Goal: Task Accomplishment & Management: Complete application form

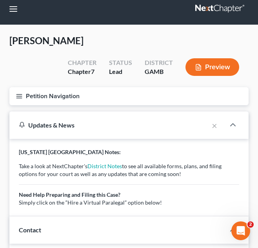
scroll to position [6, 0]
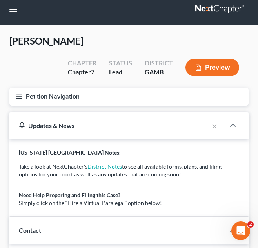
click at [101, 96] on button "Petition Navigation" at bounding box center [128, 97] width 239 height 18
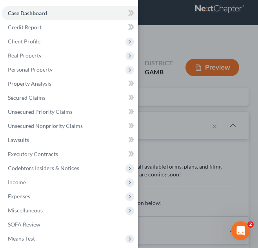
click at [153, 69] on div "Case Dashboard Payments Invoices Payments Payments Credit Report Client Profile" at bounding box center [129, 124] width 258 height 248
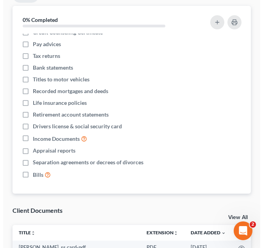
scroll to position [608, 0]
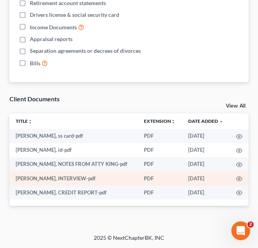
click at [242, 178] on td at bounding box center [238, 178] width 19 height 14
click at [240, 178] on icon "button" at bounding box center [239, 179] width 6 height 6
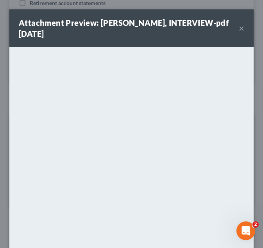
scroll to position [90, 0]
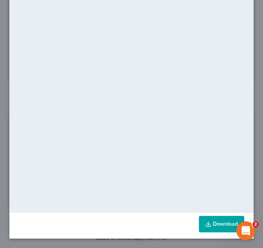
click at [221, 229] on link "Download" at bounding box center [221, 224] width 45 height 16
click at [253, 58] on div "Attachment Preview: sharon bentley, INTERVIEW-pdf 08/11/2025 × <object ng-attr-…" at bounding box center [131, 124] width 263 height 248
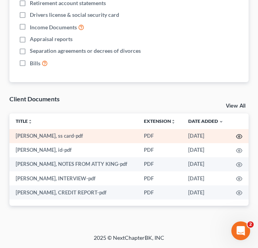
click at [238, 134] on icon "button" at bounding box center [239, 136] width 6 height 6
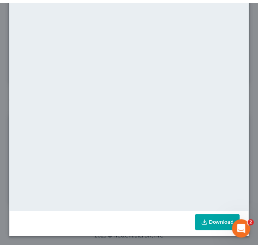
scroll to position [0, 0]
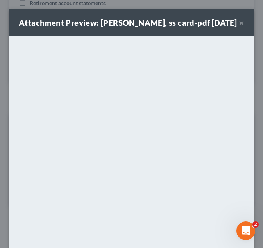
click at [254, 66] on div "Attachment Preview: sharon bentley, ss card-pdf 08/11/2025 × <object ng-attr-da…" at bounding box center [131, 124] width 263 height 248
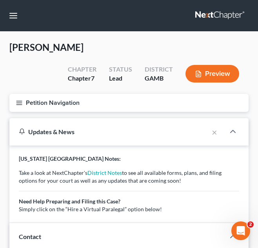
click at [65, 104] on button "Petition Navigation" at bounding box center [128, 103] width 239 height 18
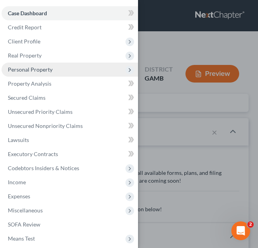
click at [52, 74] on span "Personal Property" at bounding box center [70, 70] width 136 height 14
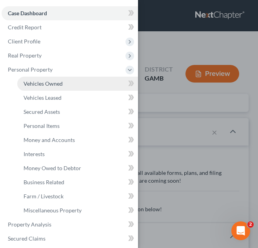
click at [50, 86] on span "Vehicles Owned" at bounding box center [42, 83] width 39 height 7
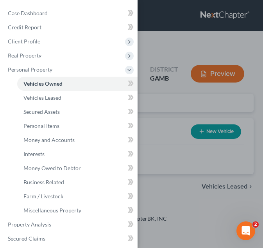
click at [202, 112] on div "Case Dashboard Payments Invoices Payments Payments Credit Report Client Profile" at bounding box center [131, 124] width 263 height 248
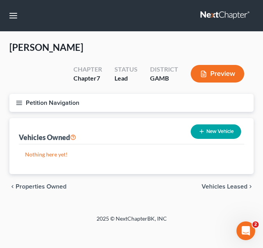
click at [164, 110] on button "Petition Navigation" at bounding box center [131, 103] width 245 height 18
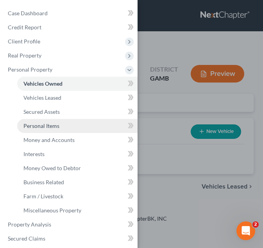
click at [51, 122] on link "Personal Items" at bounding box center [77, 126] width 121 height 14
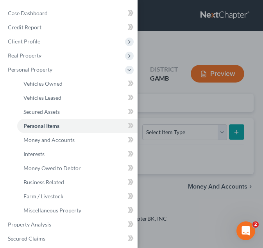
click at [152, 112] on div "Case Dashboard Payments Invoices Payments Payments Credit Report Client Profile" at bounding box center [131, 124] width 263 height 248
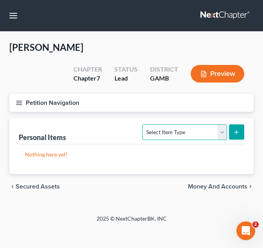
click at [173, 131] on select "Select Item Type Clothing Collectibles Of Value Electronics Firearms Household …" at bounding box center [184, 132] width 85 height 16
select select "clothing"
click at [144, 124] on select "Select Item Type Clothing Collectibles Of Value Electronics Firearms Household …" at bounding box center [184, 132] width 85 height 16
click at [234, 133] on icon "submit" at bounding box center [237, 132] width 6 height 6
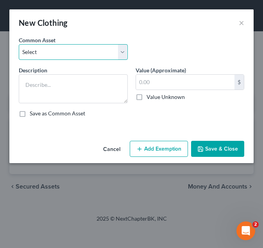
click at [82, 56] on select "Select Debtor's Clothing Debtor's Clothing" at bounding box center [73, 52] width 109 height 16
select select "0"
click at [19, 44] on select "Select Debtor's Clothing Debtor's Clothing" at bounding box center [73, 52] width 109 height 16
type textarea "Debtor's Clothing"
type input "200.00"
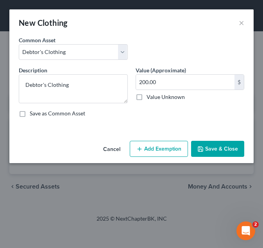
click at [154, 144] on button "Add Exemption" at bounding box center [159, 149] width 58 height 16
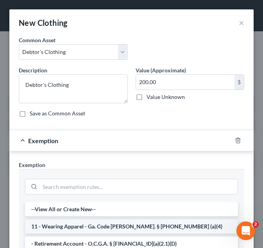
click at [111, 226] on li "11 - Wearing Apparel - Ga. Code Ann. § 44-13-100 (a)(4)" at bounding box center [131, 227] width 213 height 14
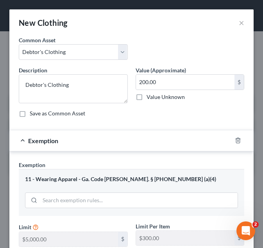
scroll to position [115, 0]
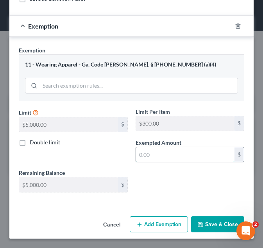
click at [156, 151] on input "text" at bounding box center [185, 154] width 99 height 15
type input "200.00"
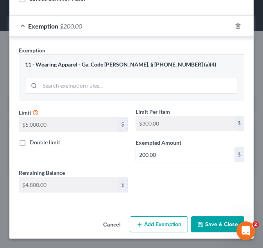
click at [213, 225] on button "Save & Close" at bounding box center [217, 224] width 53 height 16
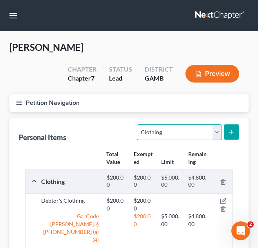
click at [182, 132] on select "Select Item Type Clothing Collectibles Of Value Electronics Firearms Household …" at bounding box center [179, 132] width 85 height 16
select select "electronics"
click at [138, 124] on select "Select Item Type Clothing Collectibles Of Value Electronics Firearms Household …" at bounding box center [179, 132] width 85 height 16
click at [227, 132] on button "submit" at bounding box center [231, 131] width 15 height 15
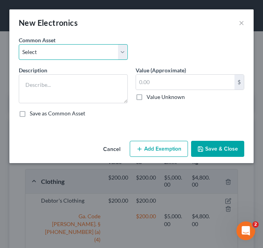
click at [103, 56] on select "Select Debtor's TV and Computer Debtor's TV and Computer Debtor's TV and Comput…" at bounding box center [73, 52] width 109 height 16
select select "1"
click at [19, 44] on select "Select Debtor's TV and Computer Debtor's TV and Computer Debtor's TV and Comput…" at bounding box center [73, 52] width 109 height 16
type textarea "Debtor's TV and Computer"
type input "500.00"
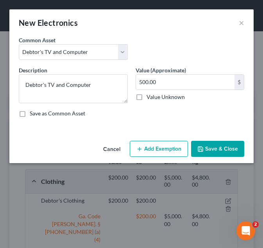
click at [170, 148] on button "Add Exemption" at bounding box center [159, 149] width 58 height 16
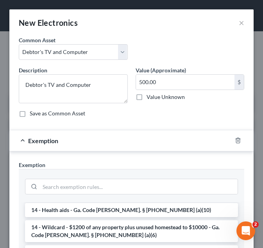
scroll to position [136, 0]
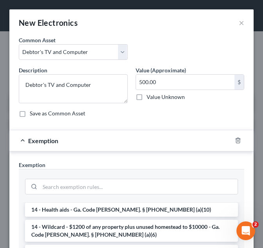
click at [154, 220] on li "14 - Wildcard - $1200 of any property plus unused homestead to $10000 - Ga. Cod…" at bounding box center [131, 231] width 213 height 22
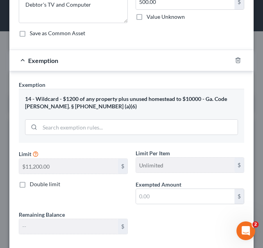
scroll to position [81, 0]
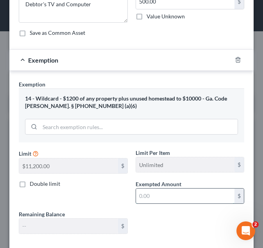
click at [168, 194] on input "text" at bounding box center [185, 196] width 99 height 15
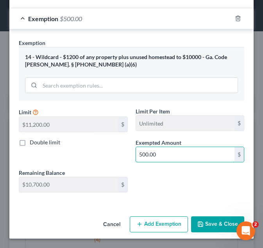
type input "500.00"
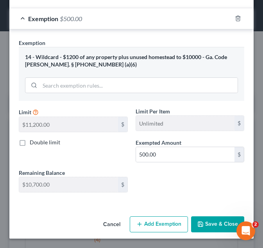
click at [196, 218] on button "Save & Close" at bounding box center [217, 224] width 53 height 16
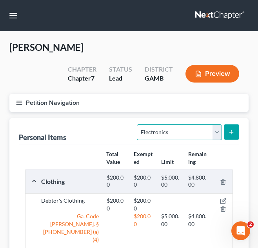
click at [162, 132] on select "Select Item Type Clothing Collectibles Of Value Electronics Firearms Household …" at bounding box center [179, 132] width 85 height 16
select select "household_goods"
click at [138, 124] on select "Select Item Type Clothing Collectibles Of Value Electronics Firearms Household …" at bounding box center [179, 132] width 85 height 16
click at [235, 125] on button "submit" at bounding box center [231, 131] width 15 height 15
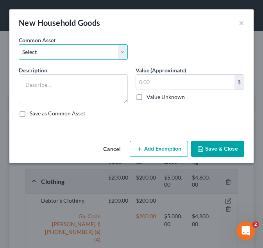
click at [69, 58] on select "Select Debtor's Furniture Debtor's Furniture" at bounding box center [73, 52] width 109 height 16
select select "1"
click at [19, 44] on select "Select Debtor's Furniture Debtor's Furniture" at bounding box center [73, 52] width 109 height 16
type textarea "Debtor's Furniture"
type input "3,500.00"
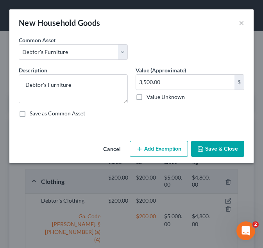
click at [160, 147] on button "Add Exemption" at bounding box center [159, 149] width 58 height 16
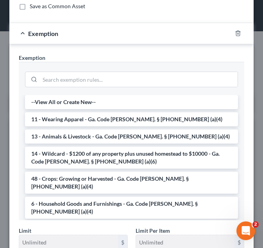
scroll to position [108, 0]
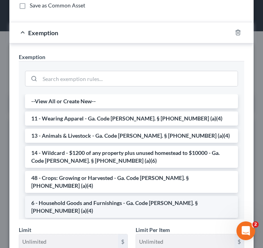
click at [145, 196] on li "6 - Household Goods and Furnishings - Ga. Code Ann. § 44-13-100 (a)(4)" at bounding box center [131, 207] width 213 height 22
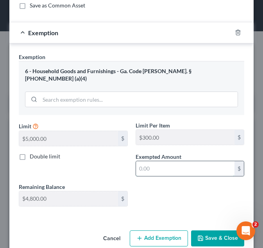
click at [168, 167] on input "text" at bounding box center [185, 168] width 99 height 15
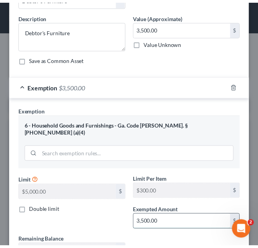
scroll to position [115, 0]
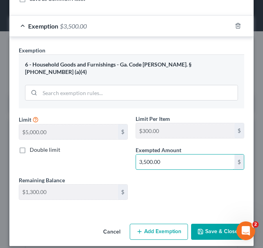
type input "3,500.00"
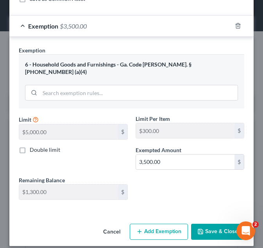
click at [198, 224] on button "Save & Close" at bounding box center [217, 232] width 53 height 16
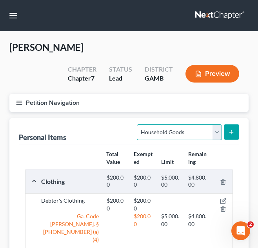
click at [169, 130] on select "Select Item Type Clothing Collectibles Of Value Electronics Firearms Household …" at bounding box center [179, 132] width 85 height 16
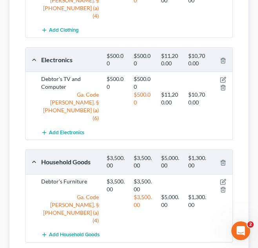
scroll to position [245, 0]
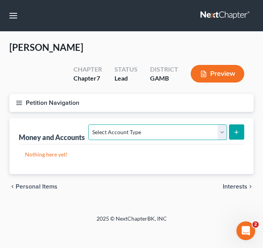
click at [155, 129] on select "Select Account Type Brokerage Cash on Hand Certificates of Deposit Checking Acc…" at bounding box center [157, 132] width 139 height 16
select select "checking"
click at [90, 124] on select "Select Account Type Brokerage Cash on Hand Certificates of Deposit Checking Acc…" at bounding box center [157, 132] width 139 height 16
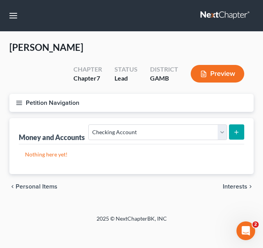
click at [243, 139] on button "submit" at bounding box center [236, 131] width 15 height 15
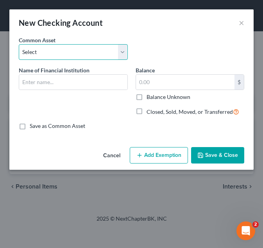
drag, startPoint x: 79, startPoint y: 55, endPoint x: 55, endPoint y: 150, distance: 97.4
click at [55, 150] on div "New Checking Account × An exemption set must first be selected from the Filing …" at bounding box center [131, 89] width 245 height 160
select select "8"
click at [19, 44] on select "Select USAA Bank Cadence Bank Colony Bank Chase Bank Georgia’s Own Credit Union…" at bounding box center [73, 52] width 109 height 16
type input "Robins Federal Credit Union"
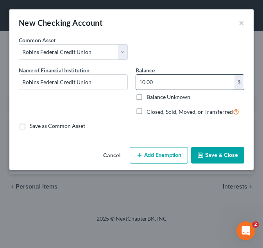
click at [197, 86] on input "10.00" at bounding box center [185, 82] width 99 height 15
type input "320.00"
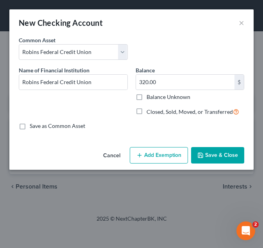
click at [155, 153] on button "Add Exemption" at bounding box center [159, 155] width 58 height 16
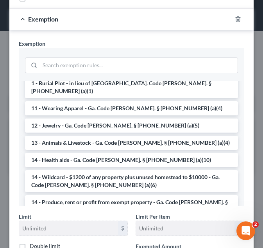
scroll to position [65, 0]
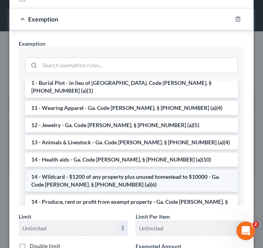
click at [83, 170] on li "14 - Wildcard - $1200 of any property plus unused homestead to $10000 - Ga. Cod…" at bounding box center [131, 181] width 213 height 22
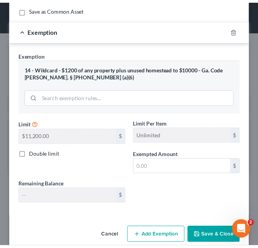
scroll to position [129, 0]
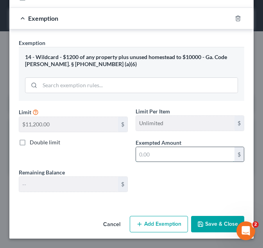
click at [160, 157] on input "text" at bounding box center [185, 154] width 99 height 15
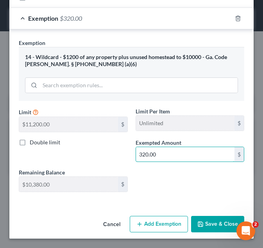
type input "320.00"
click at [215, 224] on button "Save & Close" at bounding box center [217, 224] width 53 height 16
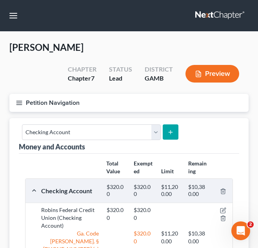
click at [101, 102] on button "Petition Navigation" at bounding box center [128, 103] width 239 height 18
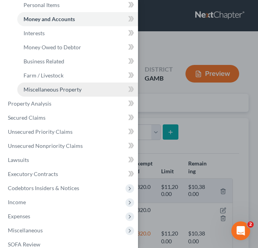
scroll to position [121, 0]
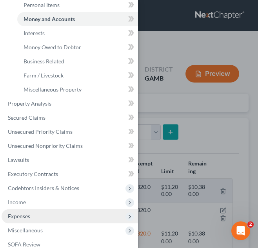
drag, startPoint x: 50, startPoint y: 214, endPoint x: 31, endPoint y: 220, distance: 19.8
click at [31, 220] on span "Expenses" at bounding box center [70, 216] width 136 height 14
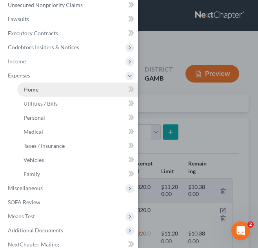
click at [49, 92] on link "Home" at bounding box center [77, 90] width 121 height 14
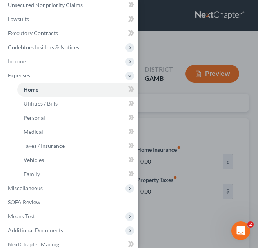
click at [229, 123] on div "Case Dashboard Payments Invoices Payments Payments Credit Report Client Profile" at bounding box center [129, 124] width 258 height 248
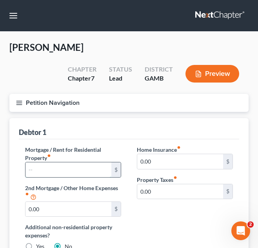
click at [79, 171] on input "text" at bounding box center [68, 169] width 86 height 15
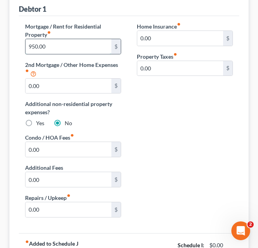
scroll to position [209, 0]
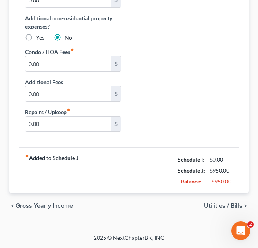
type input "950.00"
click at [219, 204] on span "Utilities / Bills" at bounding box center [223, 206] width 38 height 6
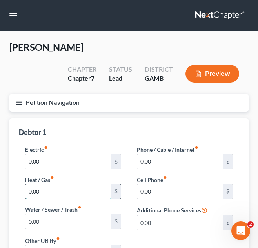
click at [62, 194] on input "0.00" at bounding box center [68, 191] width 86 height 15
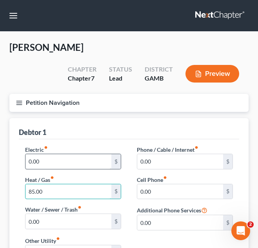
type input "85.00"
click at [83, 165] on input "0.00" at bounding box center [68, 161] width 86 height 15
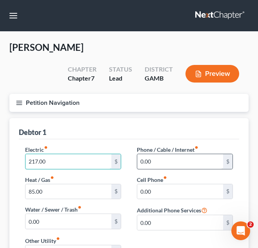
type input "217.00"
click at [184, 159] on input "0.00" at bounding box center [180, 161] width 86 height 15
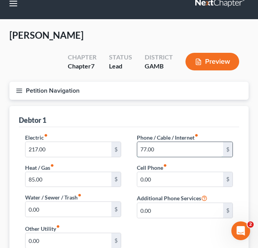
scroll to position [22, 0]
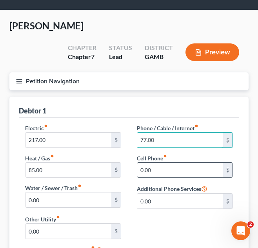
type input "77.00"
click at [181, 172] on input "0.00" at bounding box center [180, 170] width 86 height 15
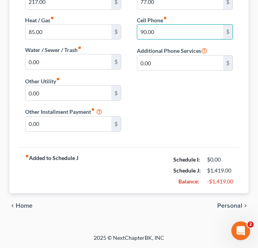
type input "90.00"
click at [224, 206] on span "Personal" at bounding box center [229, 206] width 25 height 6
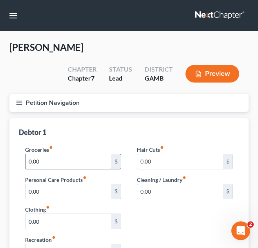
click at [73, 161] on input "0.00" at bounding box center [68, 161] width 86 height 15
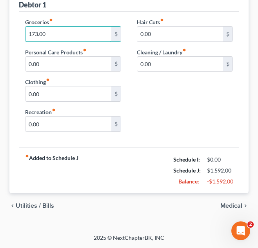
type input "173.00"
click at [229, 206] on span "Medical" at bounding box center [231, 206] width 22 height 6
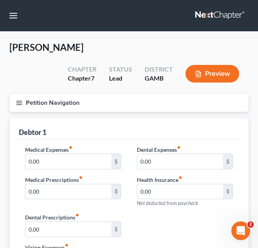
scroll to position [135, 0]
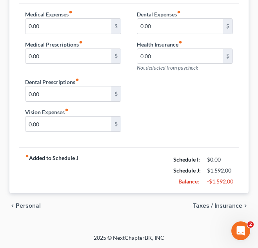
click at [229, 206] on span "Taxes / Insurance" at bounding box center [217, 206] width 49 height 6
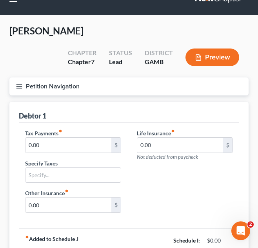
scroll to position [97, 0]
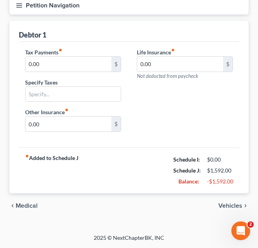
click at [220, 206] on span "Vehicles" at bounding box center [230, 206] width 24 height 6
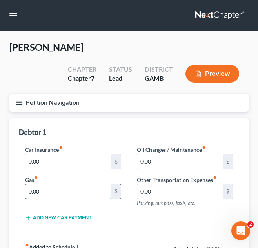
click at [73, 194] on input "0.00" at bounding box center [68, 191] width 86 height 15
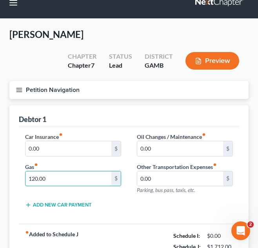
scroll to position [13, 0]
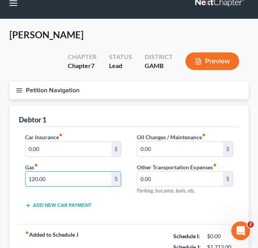
type input "120.00"
click at [66, 82] on button "Petition Navigation" at bounding box center [128, 90] width 239 height 18
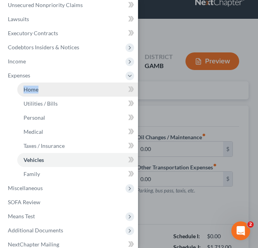
drag, startPoint x: 66, startPoint y: 82, endPoint x: 89, endPoint y: 92, distance: 25.1
click at [89, 92] on li "Expenses Home Utilities / Bills Personal Medical" at bounding box center [70, 125] width 136 height 113
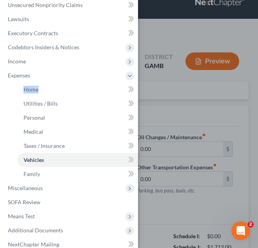
click at [12, 93] on ul "Home Utilities / Bills Personal Medical" at bounding box center [70, 132] width 136 height 99
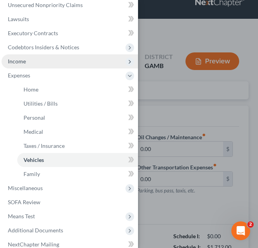
click at [62, 67] on span "Income" at bounding box center [70, 61] width 136 height 14
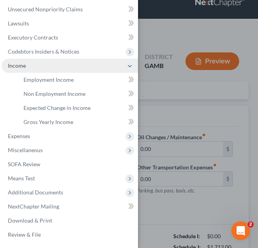
scroll to position [117, 0]
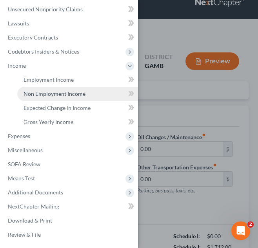
click at [70, 90] on link "Non Employment Income" at bounding box center [77, 94] width 121 height 14
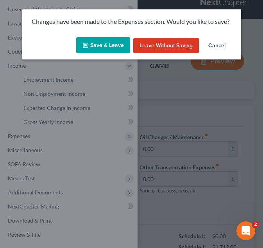
click at [93, 39] on button "Save & Leave" at bounding box center [103, 45] width 54 height 16
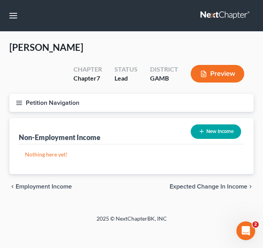
click at [207, 126] on button "New Income" at bounding box center [216, 131] width 50 height 14
select select "0"
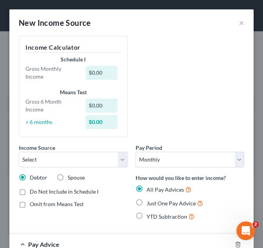
click at [165, 203] on span "Just One Pay Advice" at bounding box center [171, 203] width 49 height 7
click at [155, 203] on input "Just One Pay Advice" at bounding box center [152, 201] width 5 height 5
radio input "true"
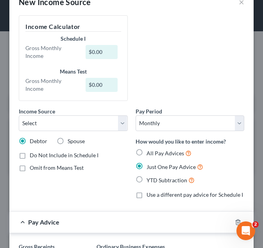
scroll to position [22, 0]
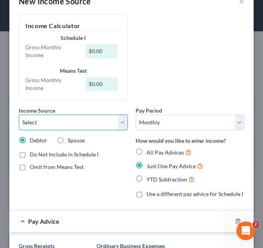
click at [76, 128] on select "Select Unemployment Disability (from employer) Pension Retirement Social Securi…" at bounding box center [73, 123] width 109 height 16
select select "4"
click at [19, 115] on select "Select Unemployment Disability (from employer) Pension Retirement Social Securi…" at bounding box center [73, 123] width 109 height 16
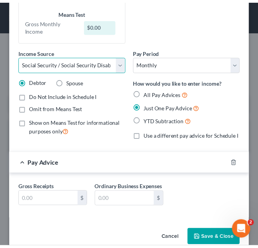
scroll to position [110, 0]
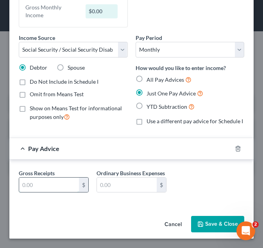
click at [44, 178] on input "text" at bounding box center [49, 185] width 60 height 15
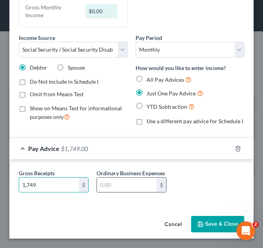
type input "1,749"
click at [115, 185] on input "text" at bounding box center [127, 185] width 60 height 15
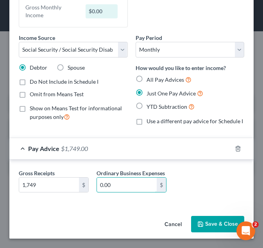
type input "0.00"
click at [205, 177] on div "Gross Receipts 1,749 $ Ordinary Business Expenses 0.00 $" at bounding box center [132, 184] width 234 height 30
click at [213, 222] on button "Save & Close" at bounding box center [217, 224] width 53 height 16
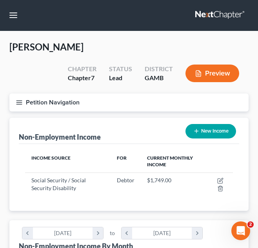
scroll to position [0, 0]
